Goal: Book appointment/travel/reservation

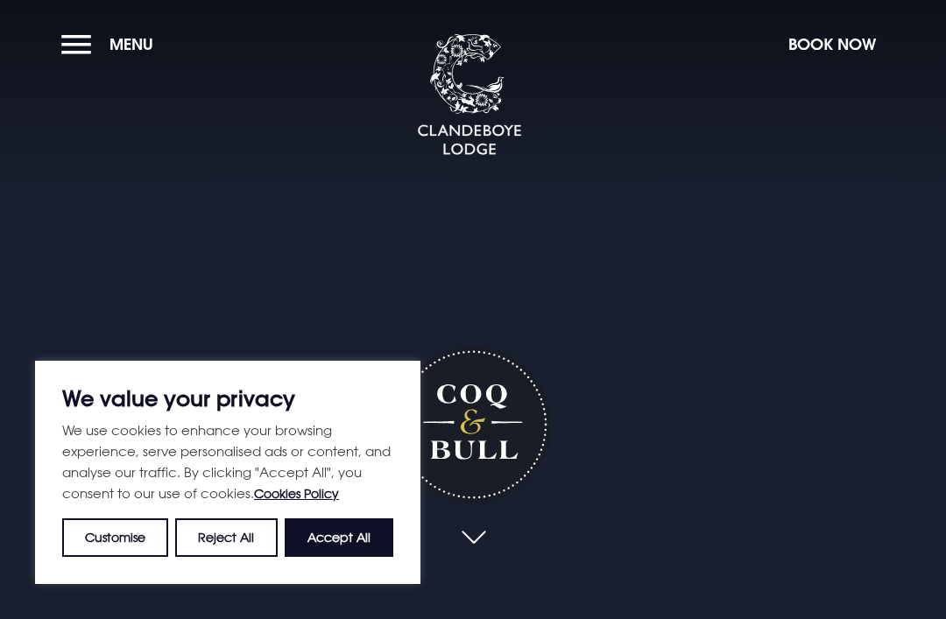
click at [843, 56] on button "Book Now" at bounding box center [831, 44] width 105 height 38
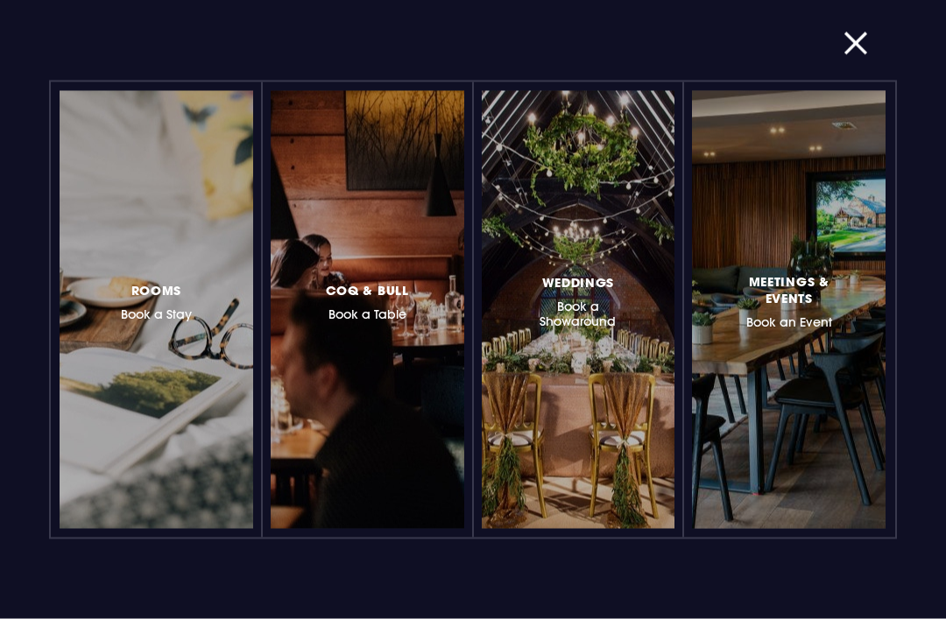
click at [867, 50] on button "button" at bounding box center [866, 44] width 46 height 18
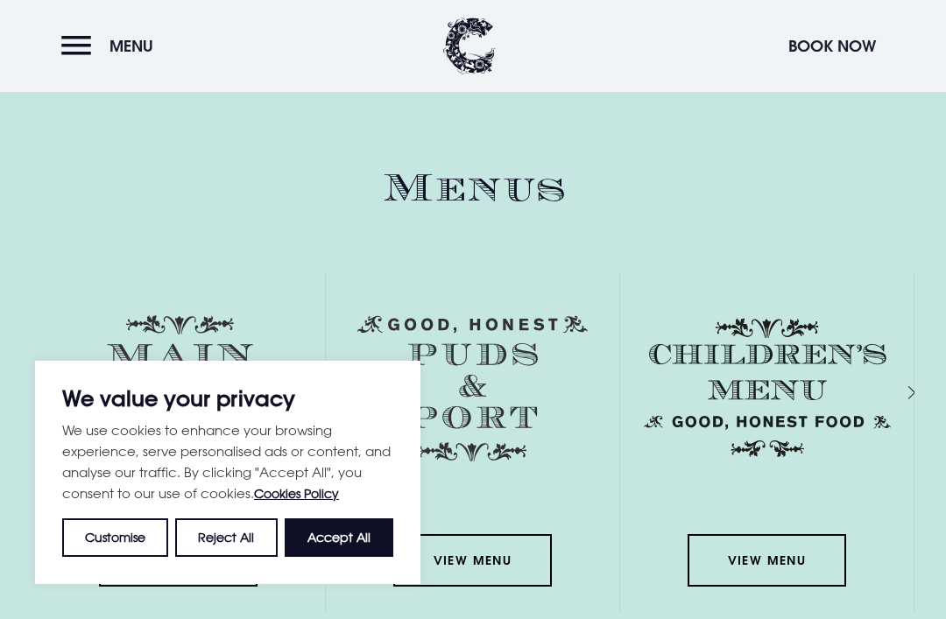
click at [363, 557] on button "Accept All" at bounding box center [339, 537] width 109 height 39
checkbox input "true"
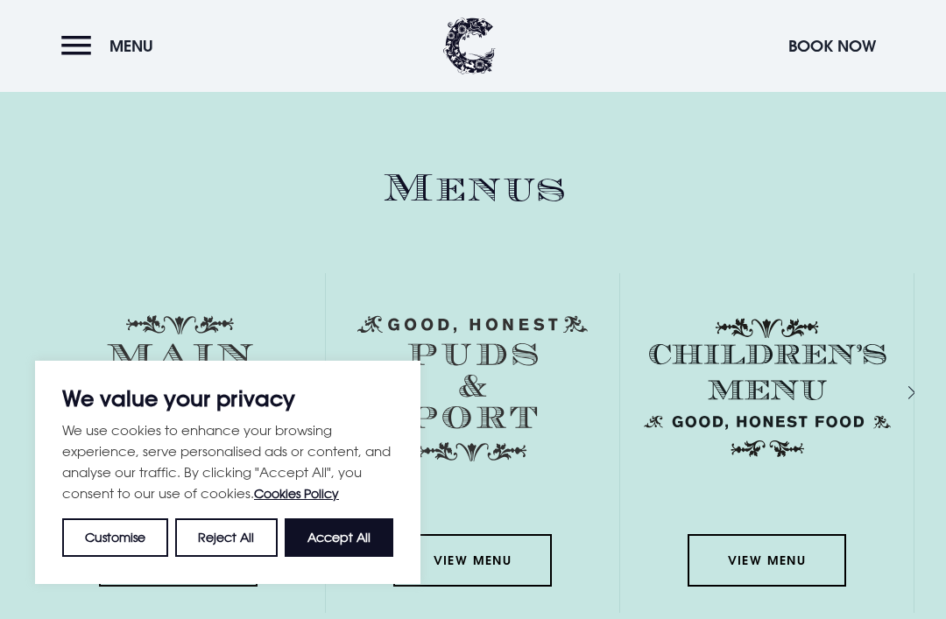
checkbox input "true"
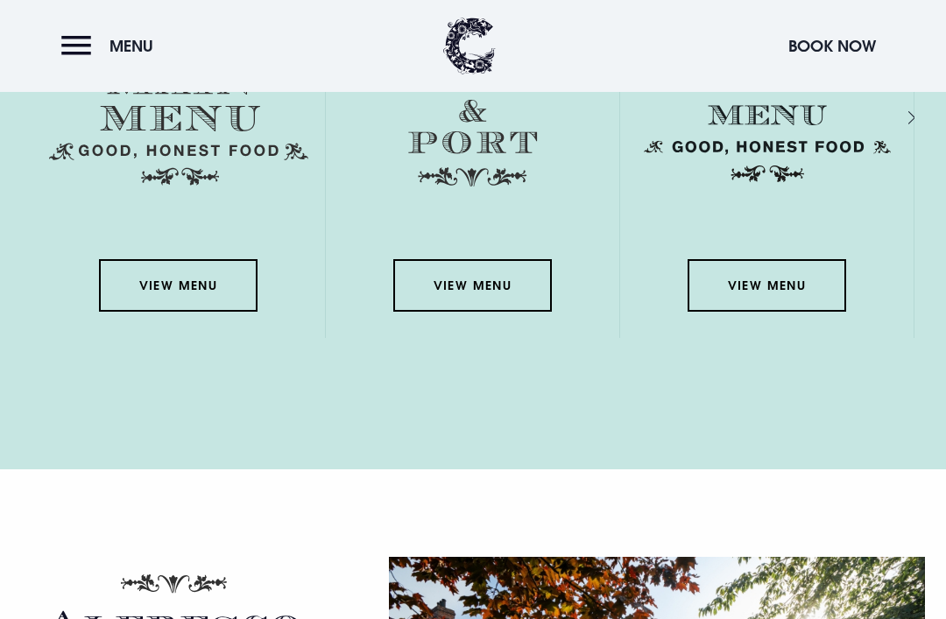
scroll to position [2569, 0]
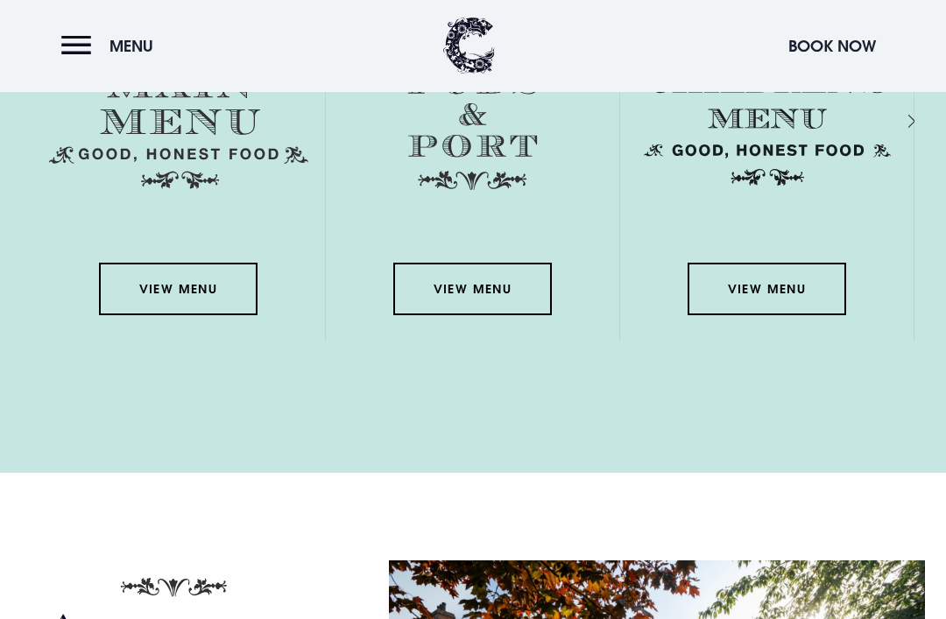
click at [200, 316] on link "View Menu" at bounding box center [178, 290] width 158 height 53
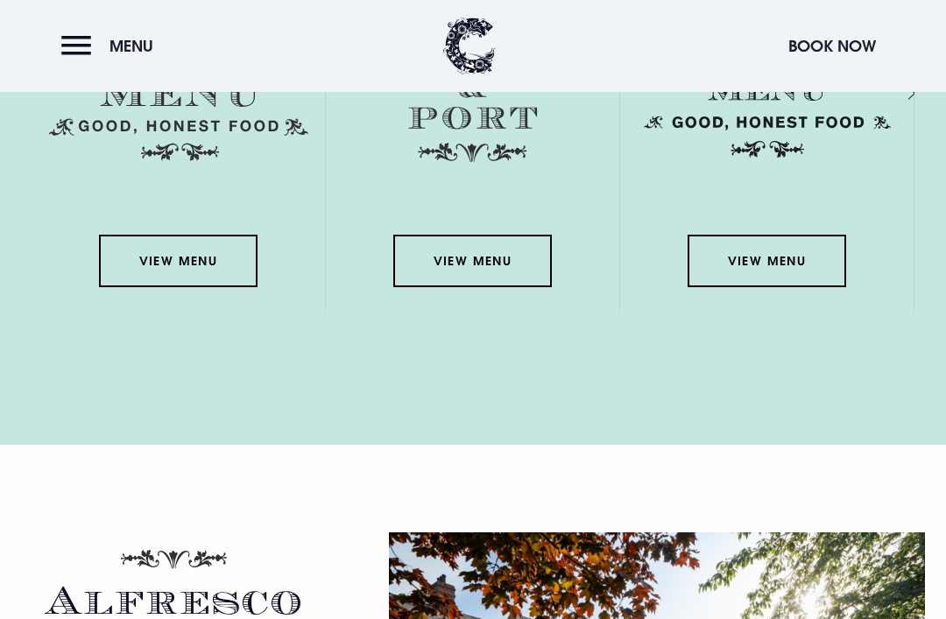
click at [844, 54] on button "Book Now" at bounding box center [831, 46] width 105 height 38
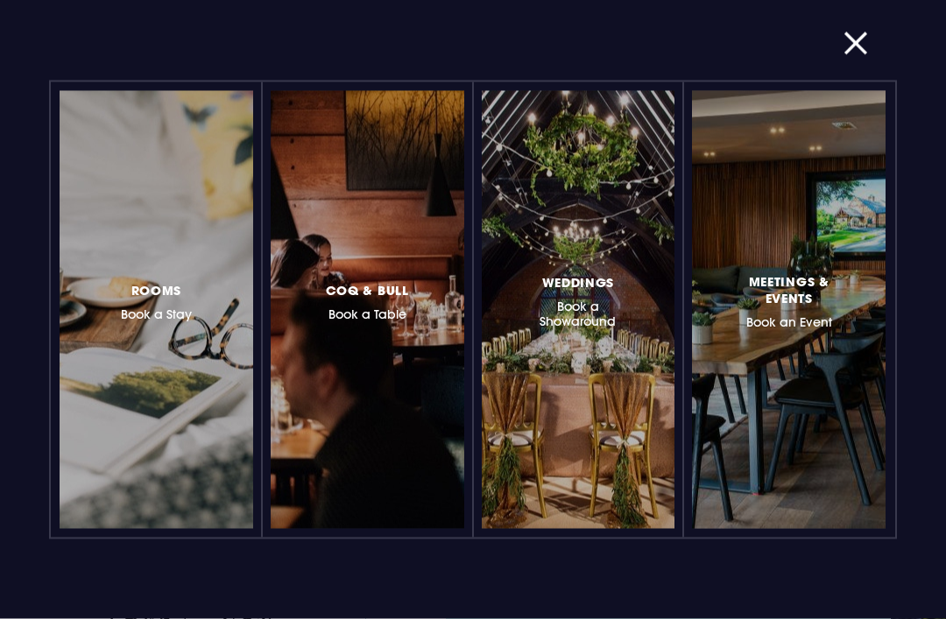
scroll to position [3070, 0]
click at [443, 310] on div at bounding box center [443, 310] width 0 height 0
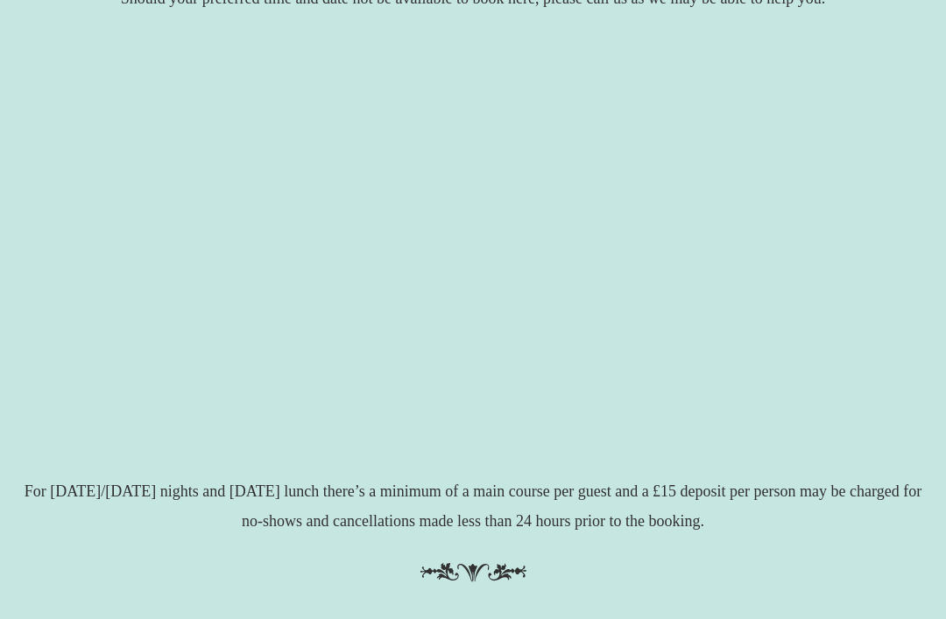
scroll to position [339, 0]
click at [890, 607] on div "back to main site To make a booking for more than 6 guests please call 028 9185…" at bounding box center [473, 144] width 946 height 966
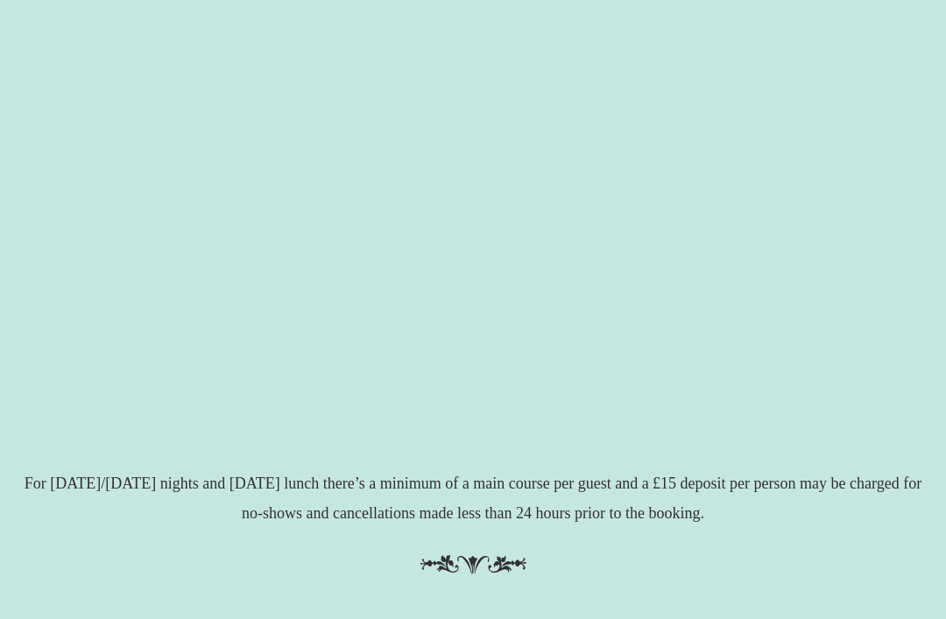
scroll to position [347, 0]
